Goal: Check status: Check status

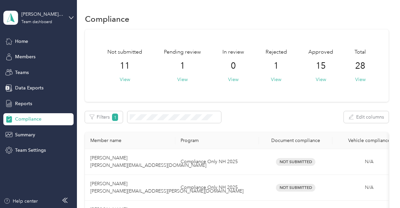
scroll to position [78, 0]
click at [184, 79] on button "View" at bounding box center [182, 79] width 10 height 7
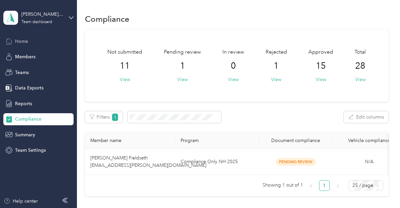
click at [24, 43] on span "Home" at bounding box center [21, 41] width 13 height 7
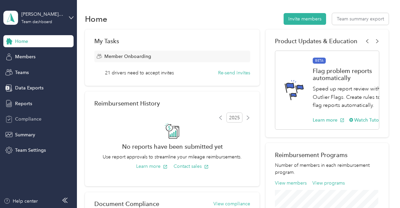
click at [29, 121] on span "Compliance" at bounding box center [28, 118] width 26 height 7
